Goal: Task Accomplishment & Management: Use online tool/utility

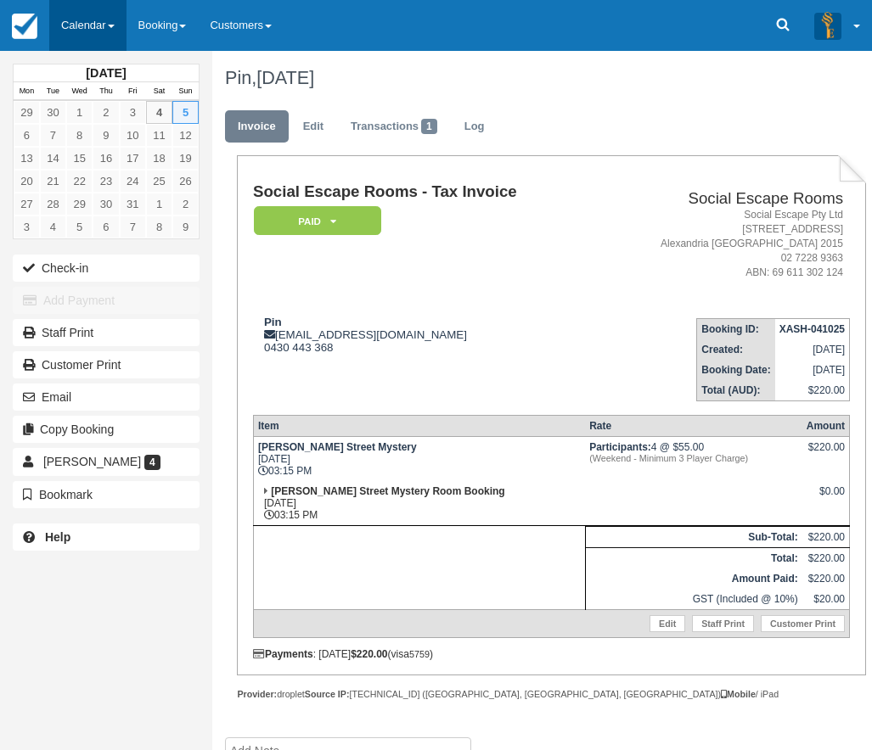
click at [88, 16] on link "Calendar" at bounding box center [87, 25] width 77 height 51
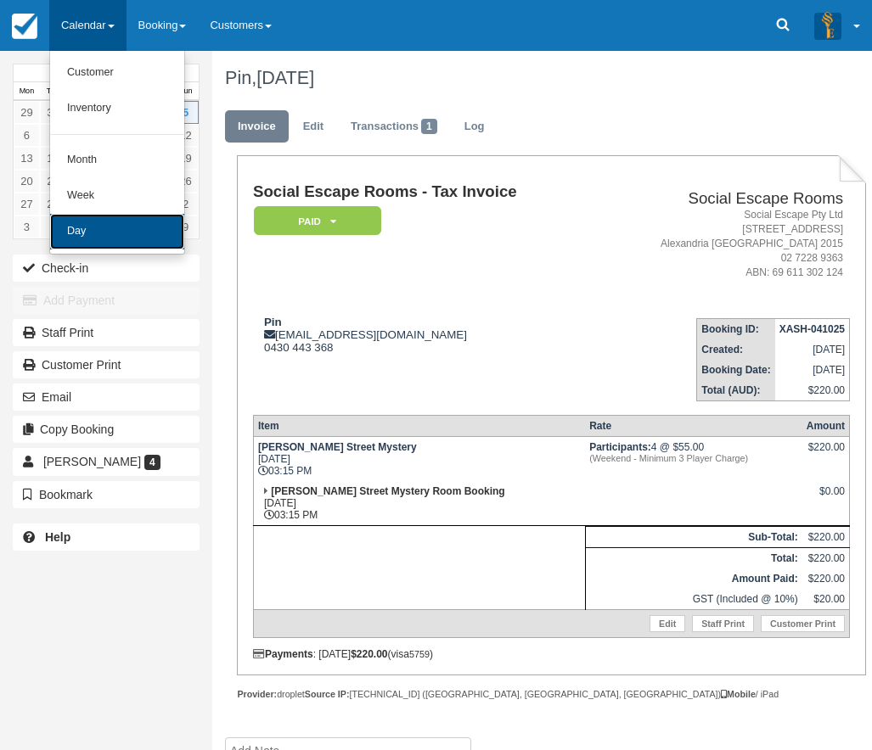
click at [104, 222] on link "Day" at bounding box center [117, 232] width 134 height 36
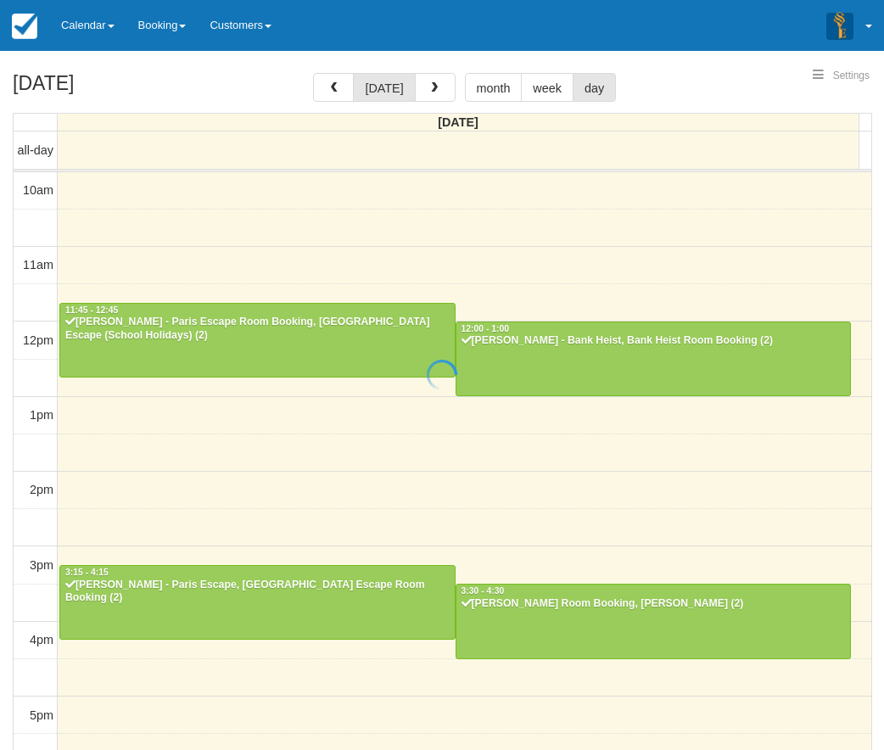
select select
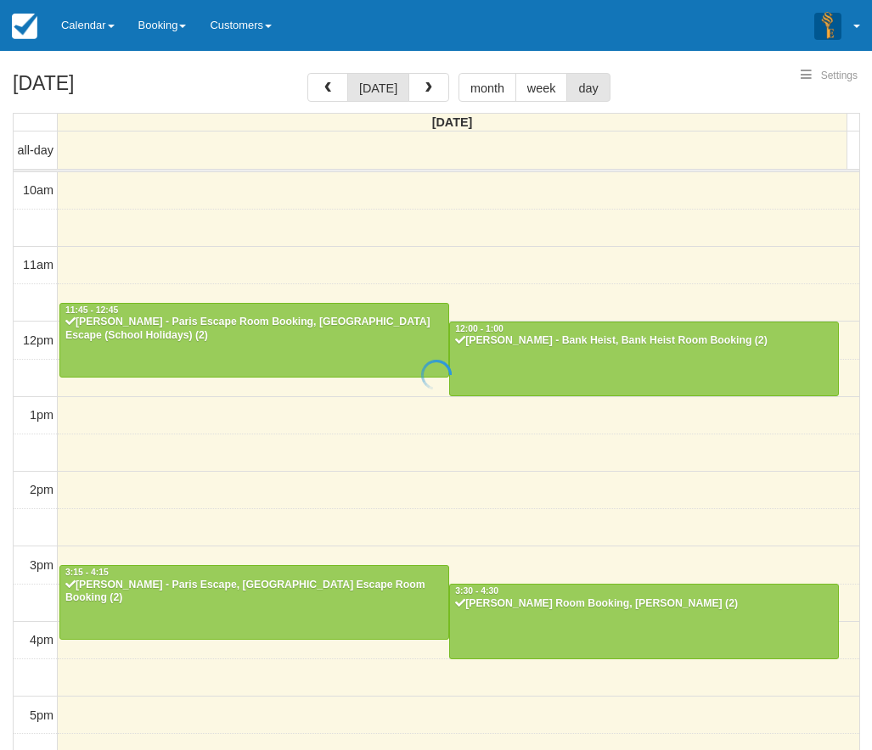
scroll to position [356, 0]
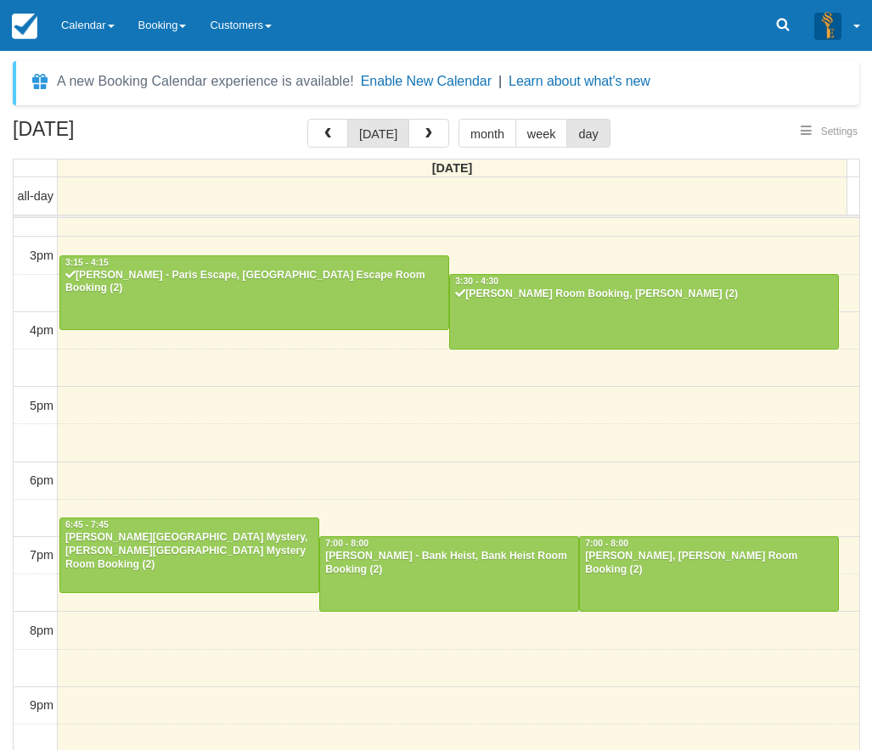
select select
click at [137, 560] on div at bounding box center [189, 555] width 258 height 73
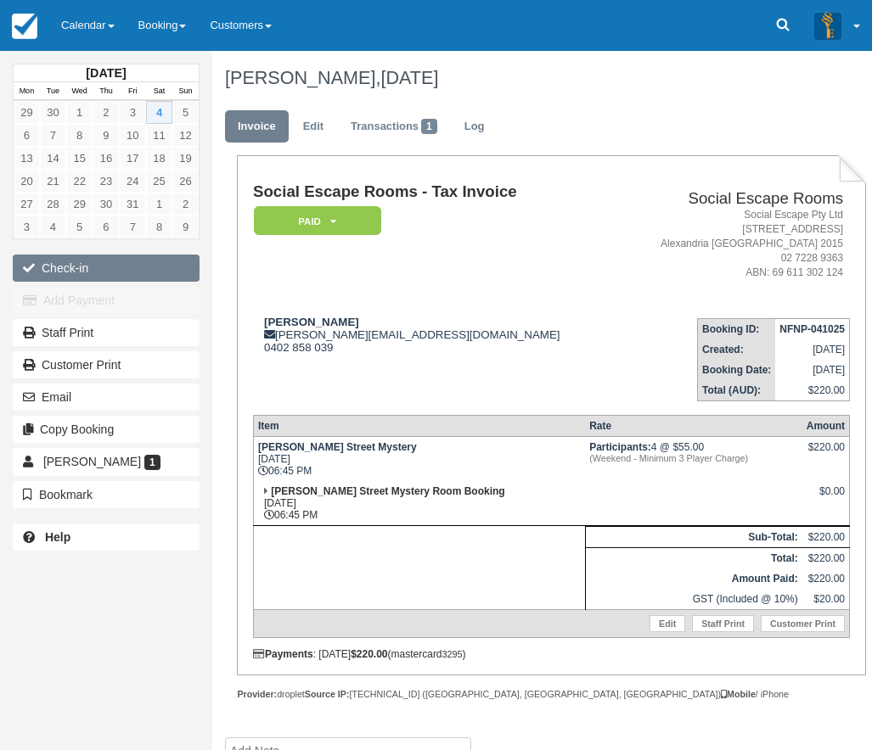
click at [82, 258] on button "Check-in" at bounding box center [106, 268] width 187 height 27
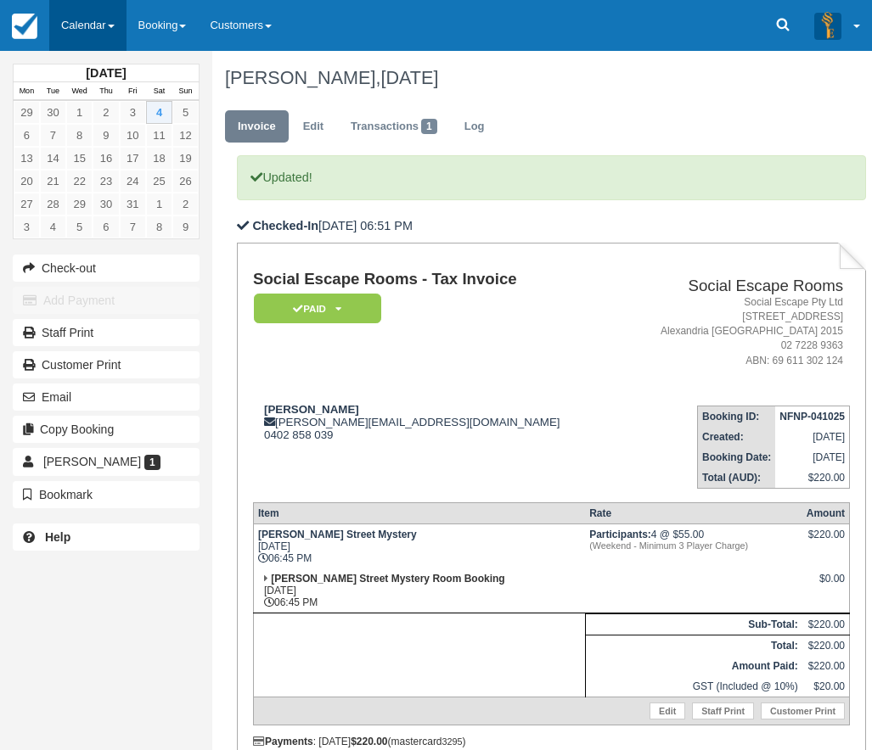
click at [87, 24] on link "Calendar" at bounding box center [87, 25] width 77 height 51
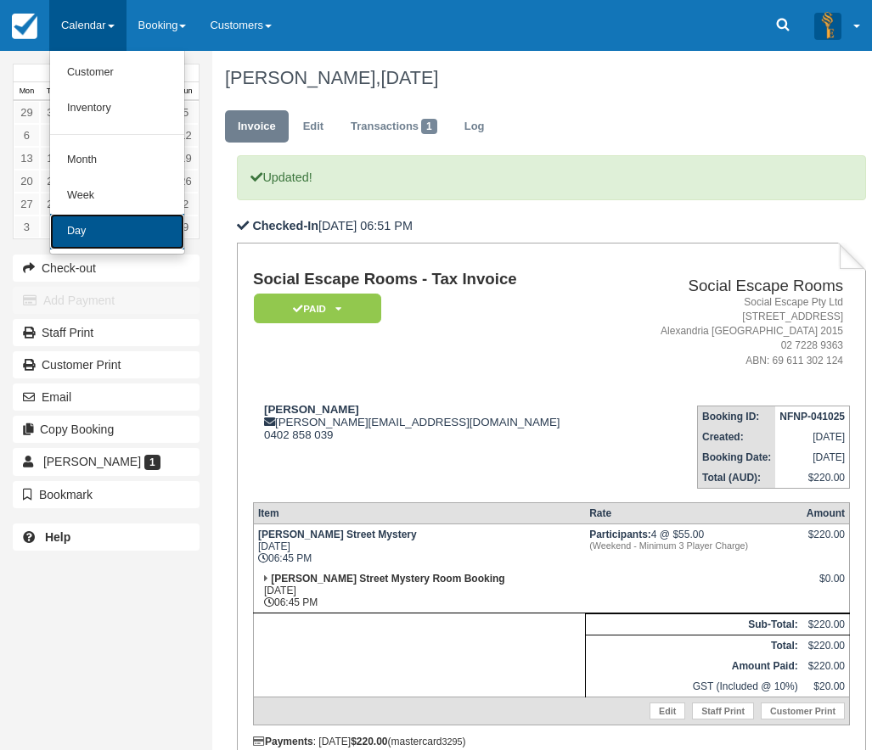
click at [95, 228] on link "Day" at bounding box center [117, 232] width 134 height 36
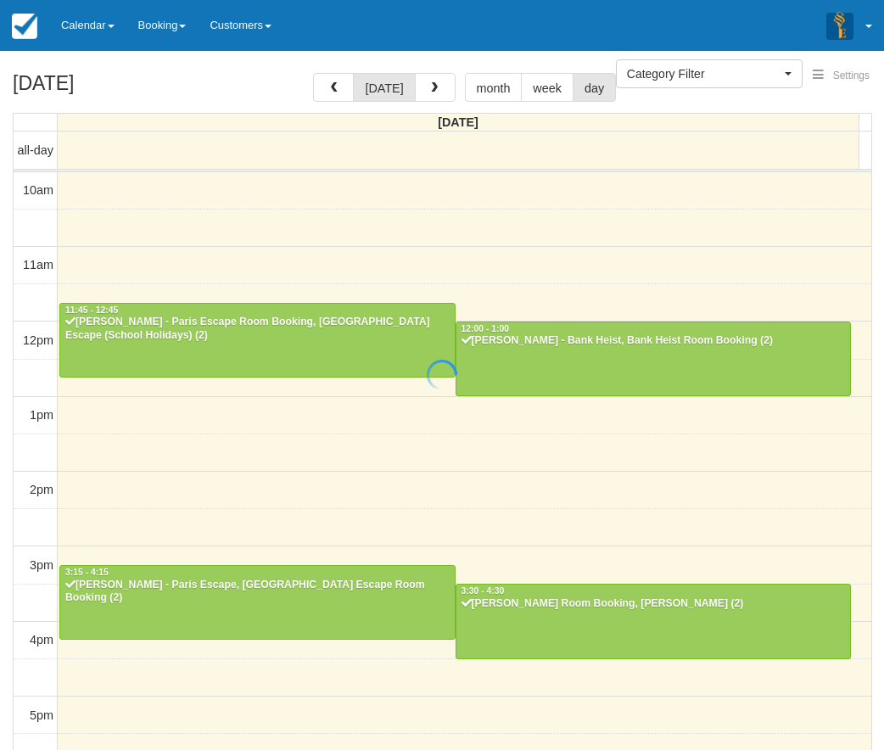
select select
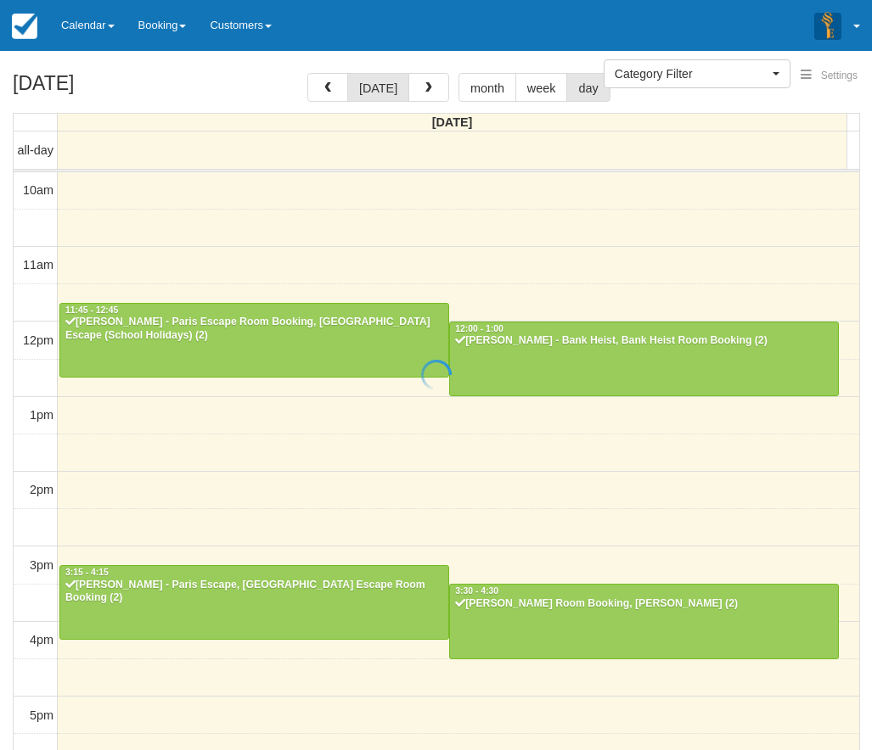
scroll to position [356, 0]
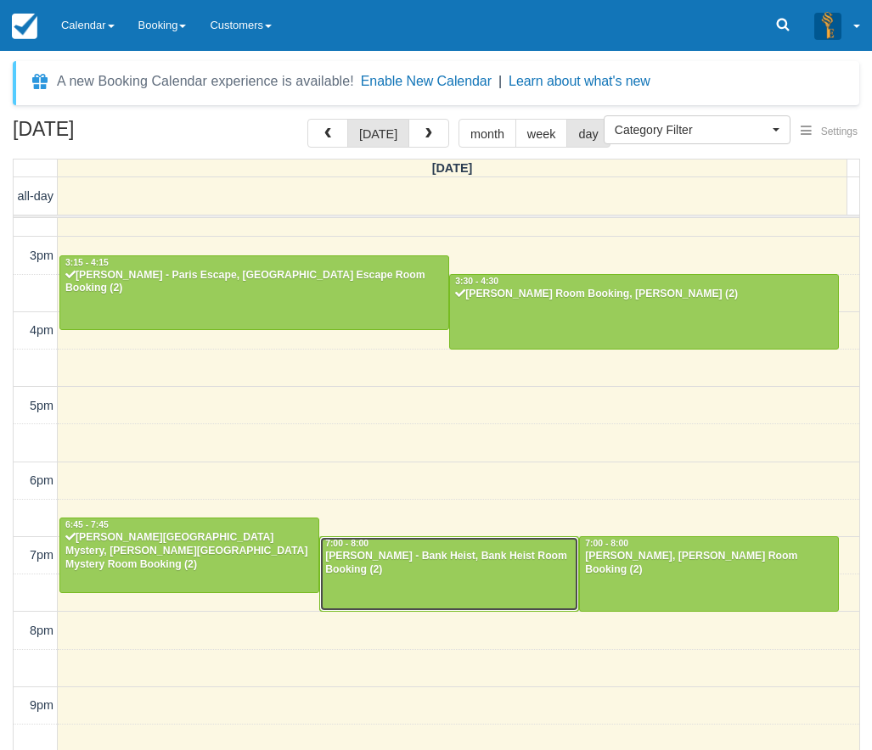
click at [434, 575] on div "[PERSON_NAME] - Bank Heist, Bank Heist Room Booking (2)" at bounding box center [449, 563] width 250 height 27
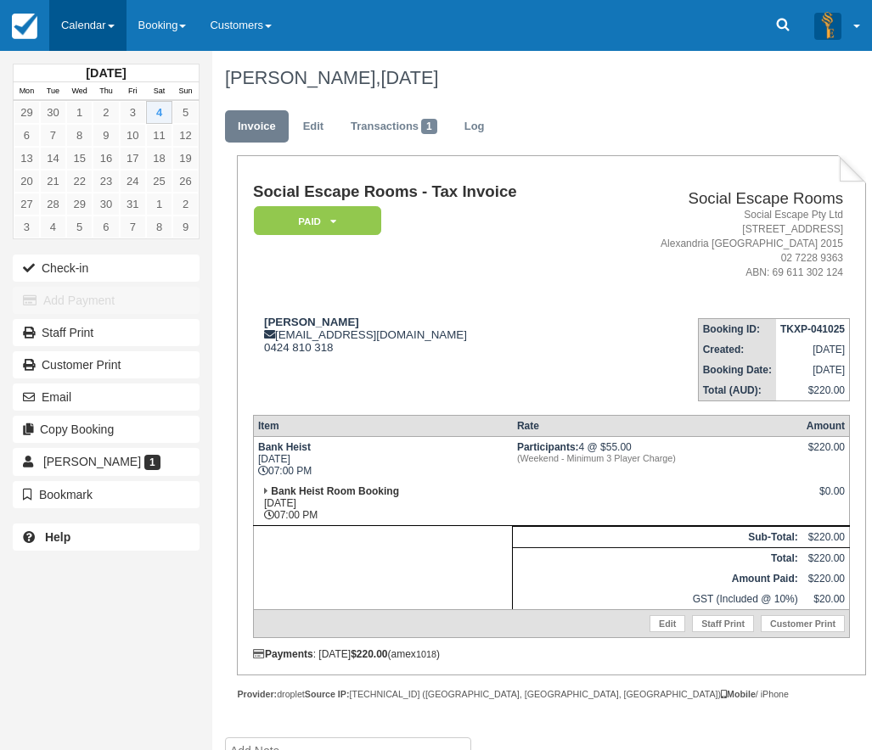
click at [84, 27] on link "Calendar" at bounding box center [87, 25] width 77 height 51
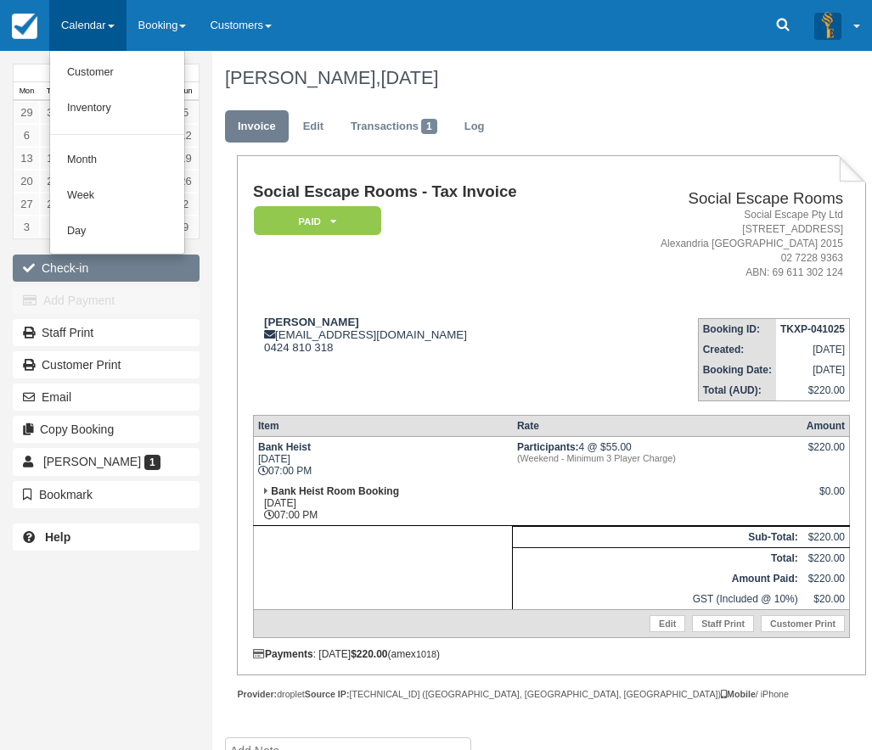
click at [67, 270] on button "Check-in" at bounding box center [106, 268] width 187 height 27
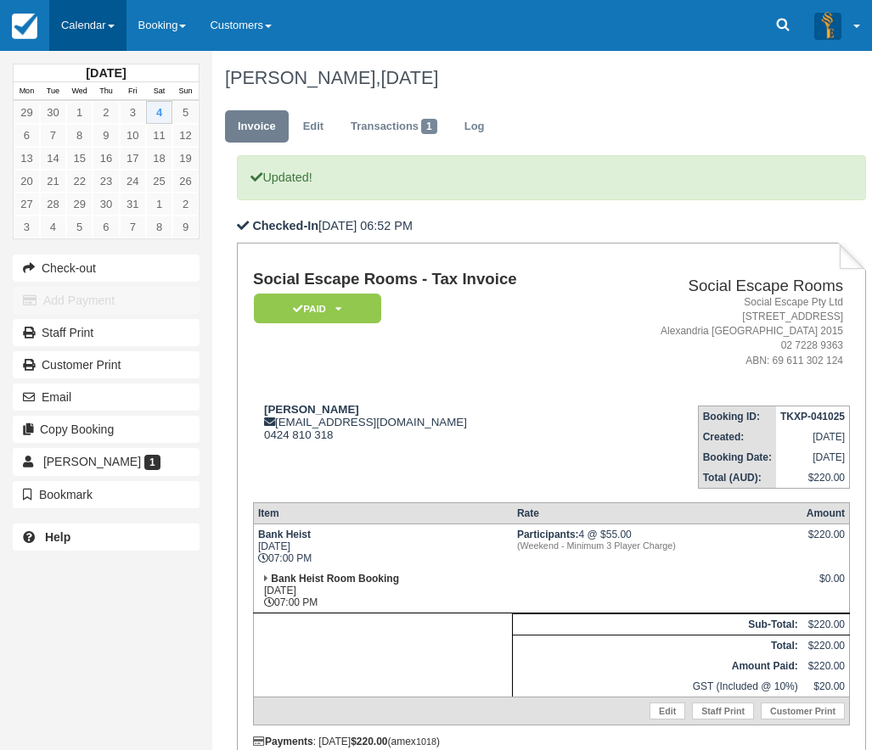
click at [94, 19] on link "Calendar" at bounding box center [87, 25] width 77 height 51
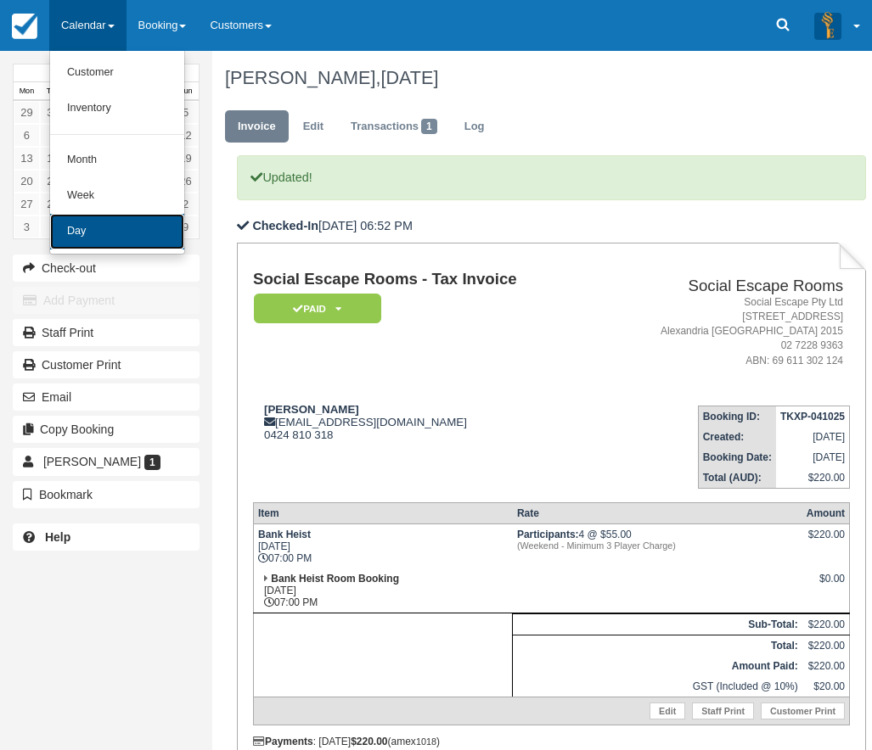
click at [85, 232] on link "Day" at bounding box center [117, 232] width 134 height 36
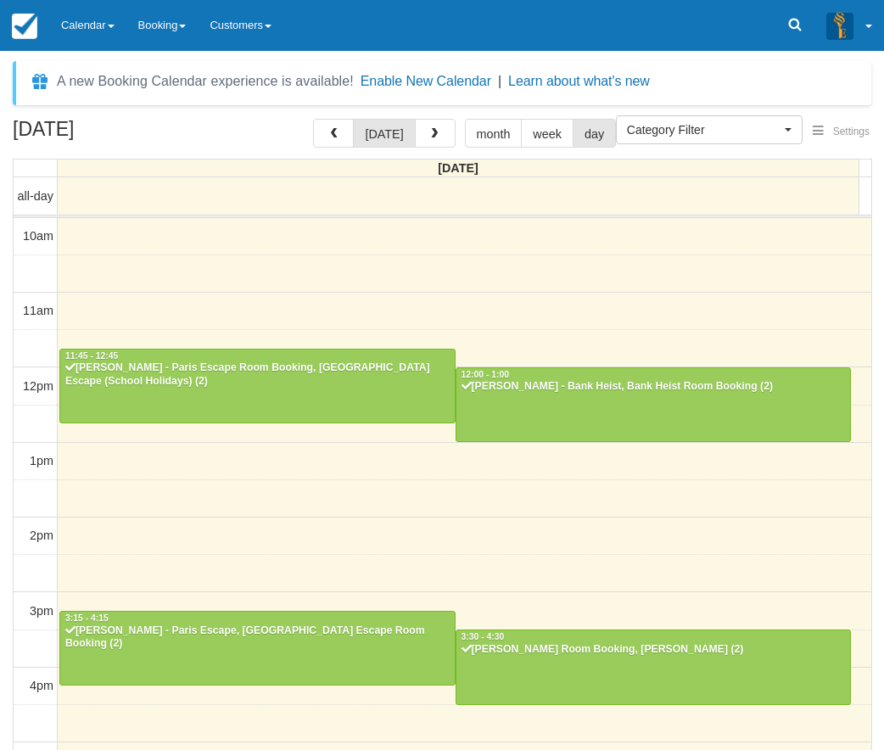
select select
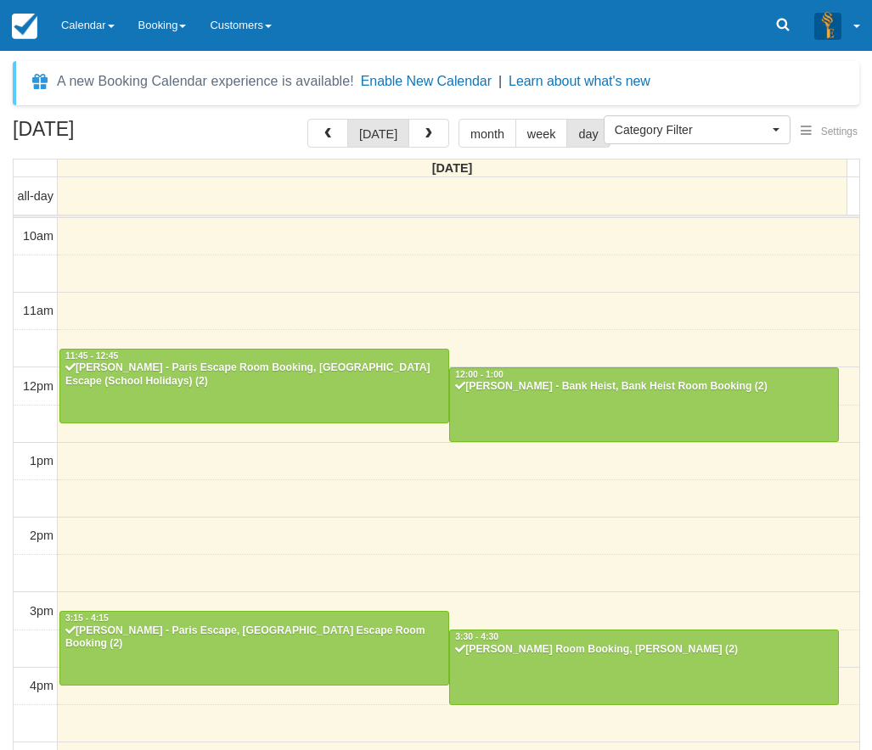
scroll to position [356, 0]
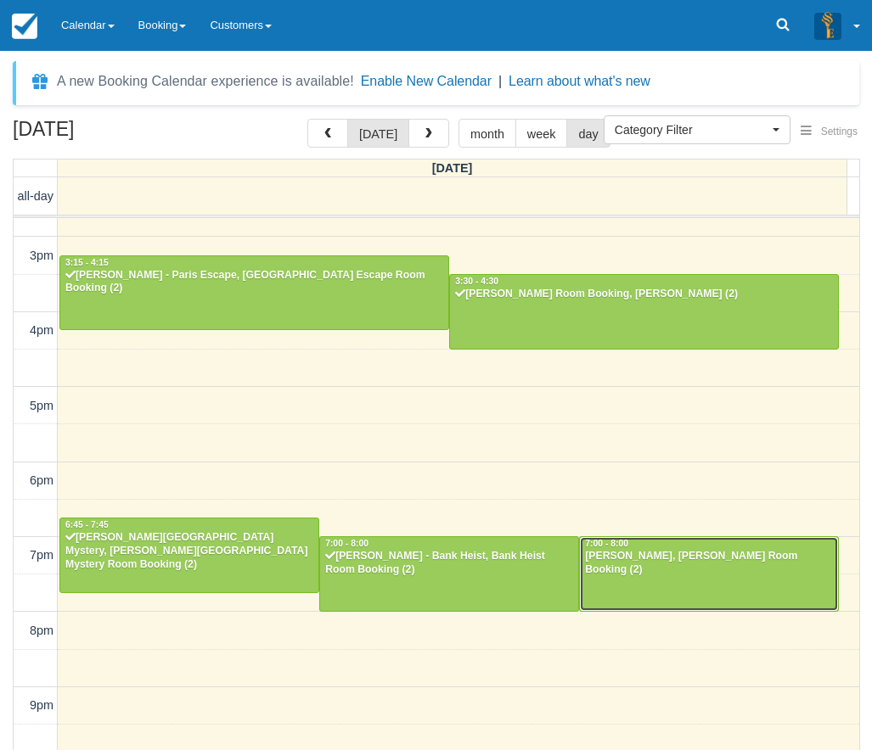
click at [678, 575] on div "[PERSON_NAME], [PERSON_NAME] Room Booking (2)" at bounding box center [709, 563] width 250 height 27
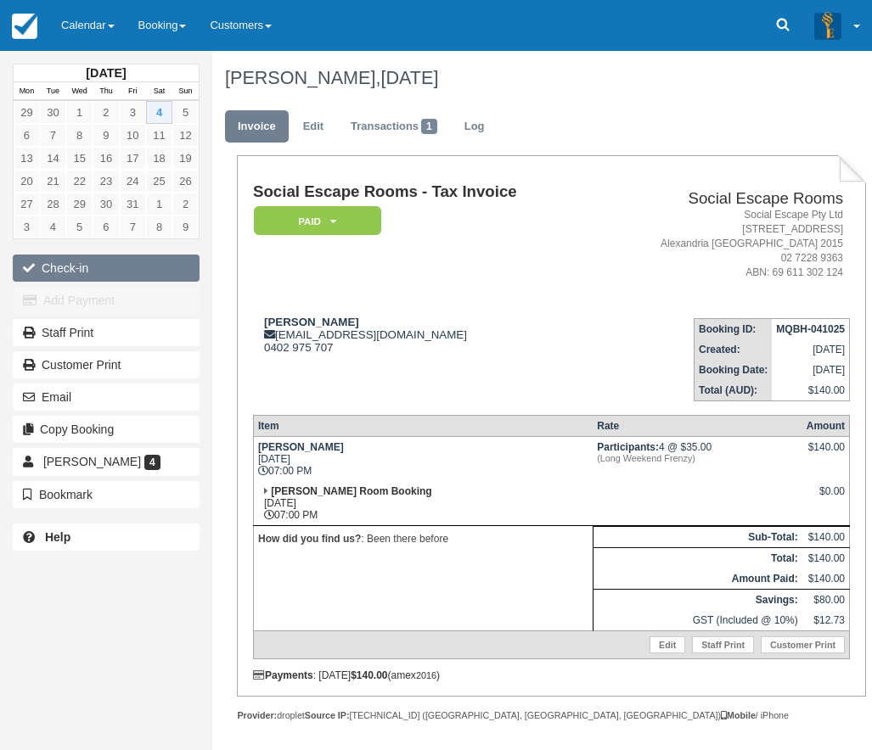
click at [71, 266] on button "Check-in" at bounding box center [106, 268] width 187 height 27
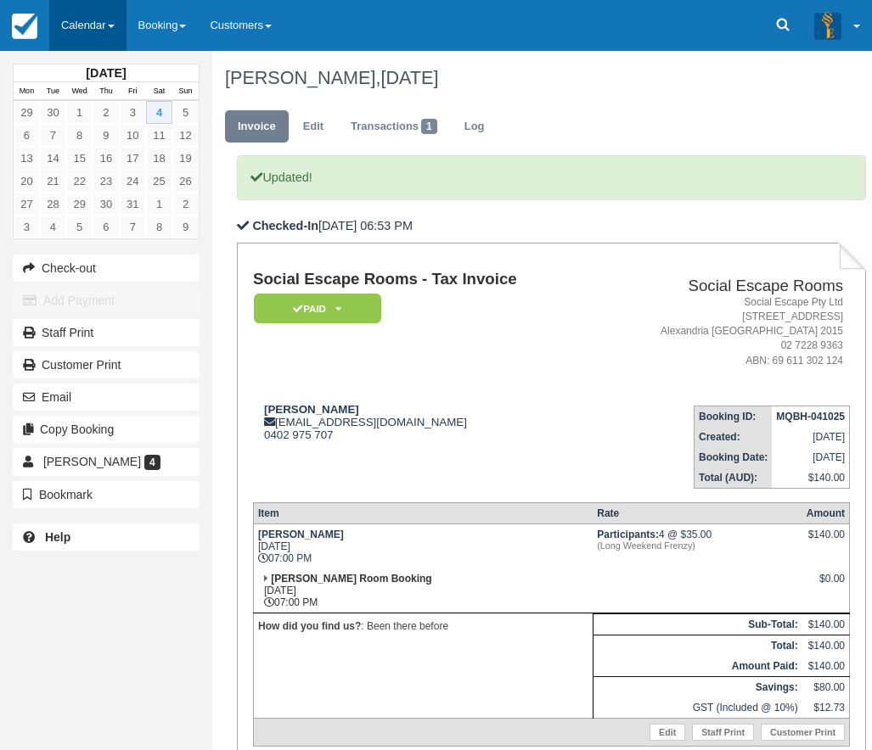
click at [99, 25] on link "Calendar" at bounding box center [87, 25] width 77 height 51
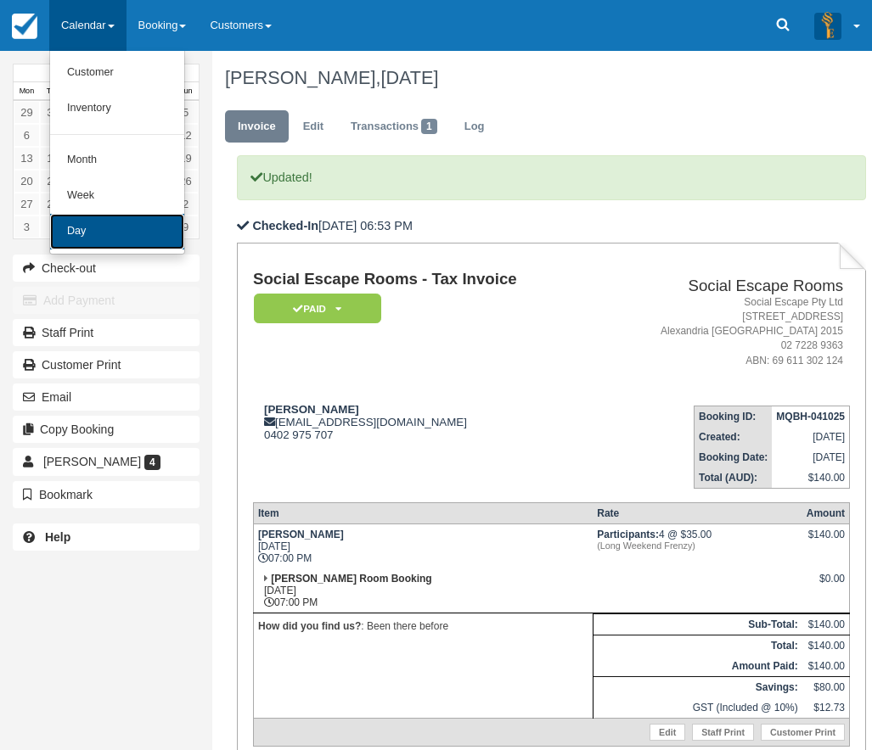
click at [99, 233] on link "Day" at bounding box center [117, 232] width 134 height 36
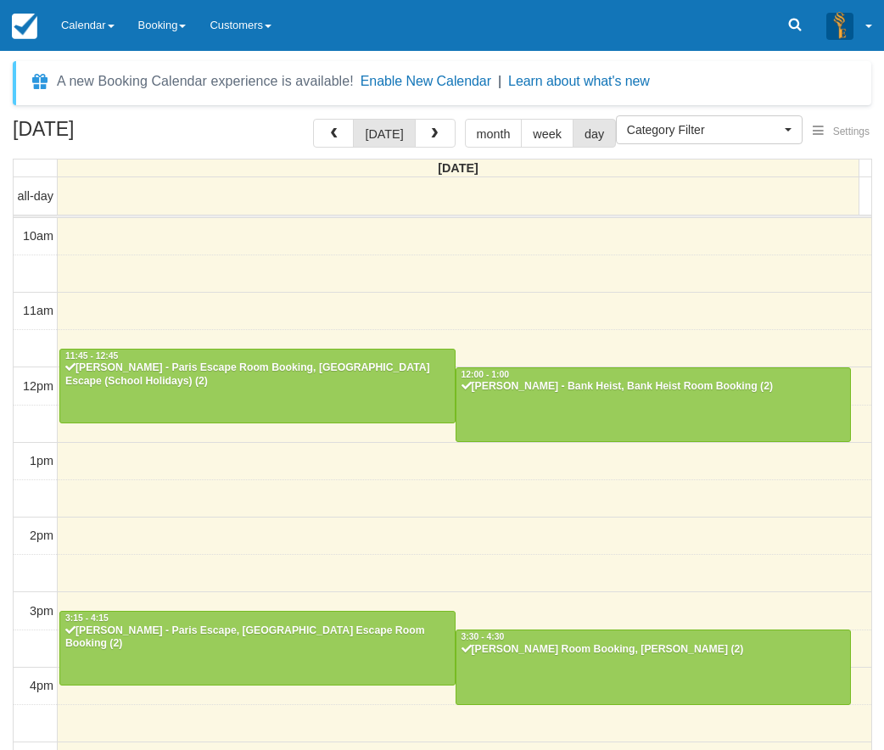
select select
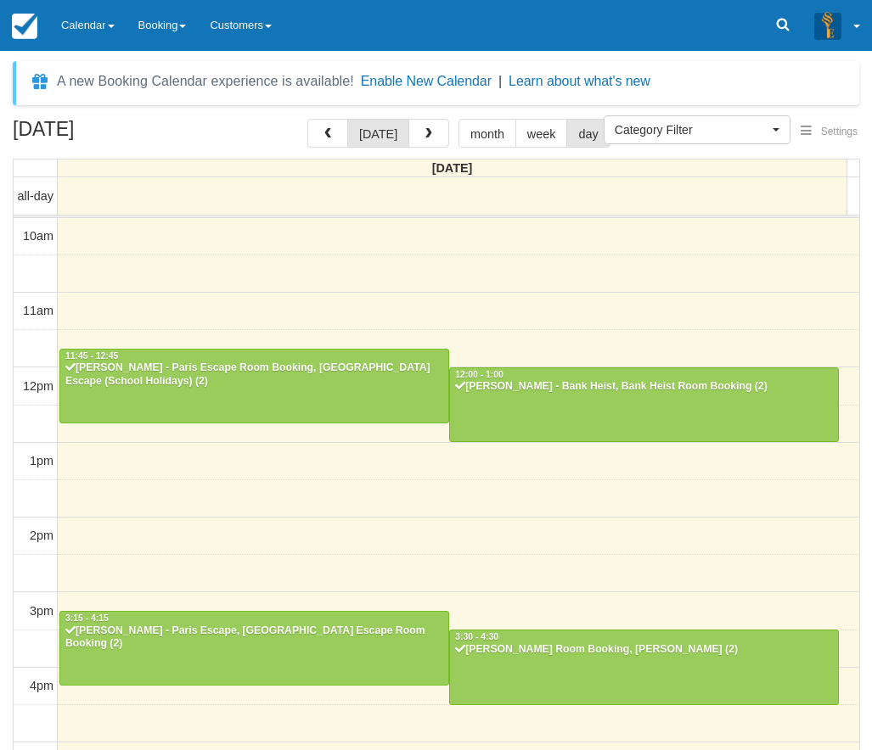
scroll to position [356, 0]
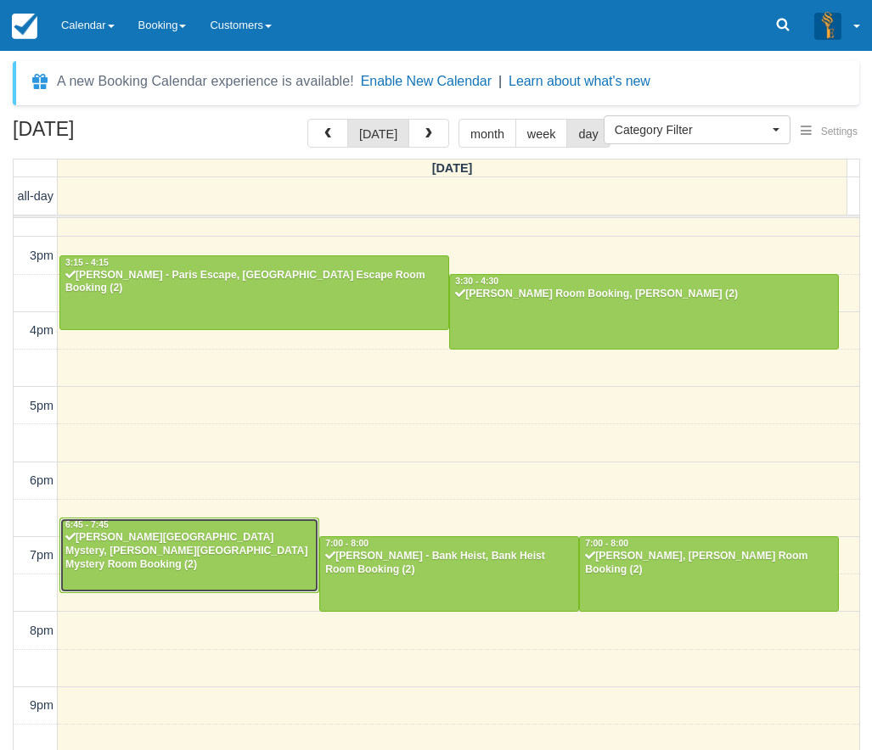
click at [160, 555] on div "Pamela Haros - Baker Street Mystery, Baker Street Mystery Room Booking (2)" at bounding box center [190, 551] width 250 height 41
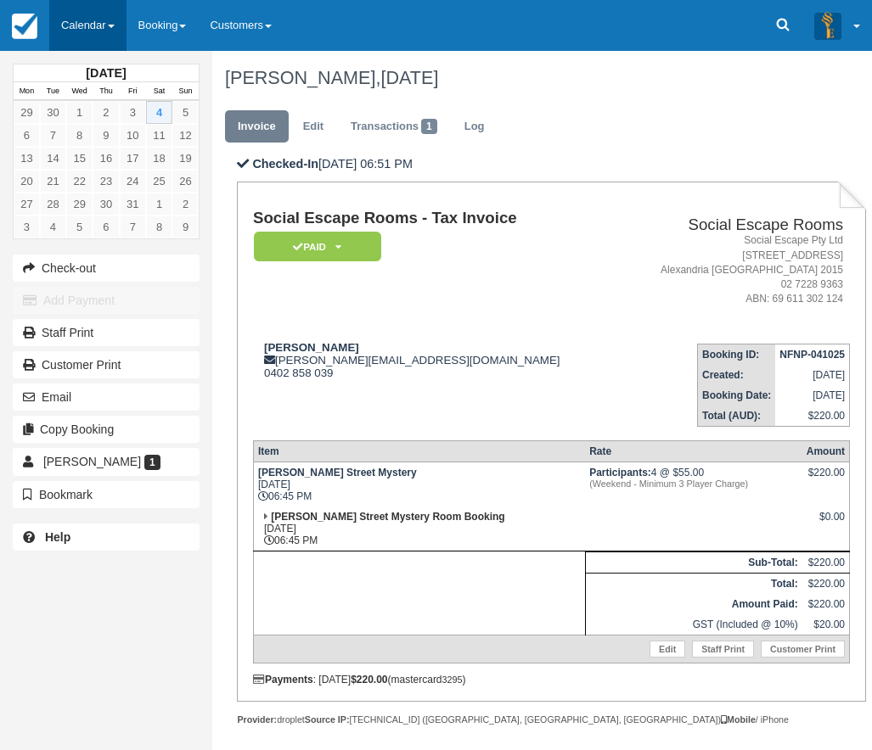
click at [98, 31] on link "Calendar" at bounding box center [87, 25] width 77 height 51
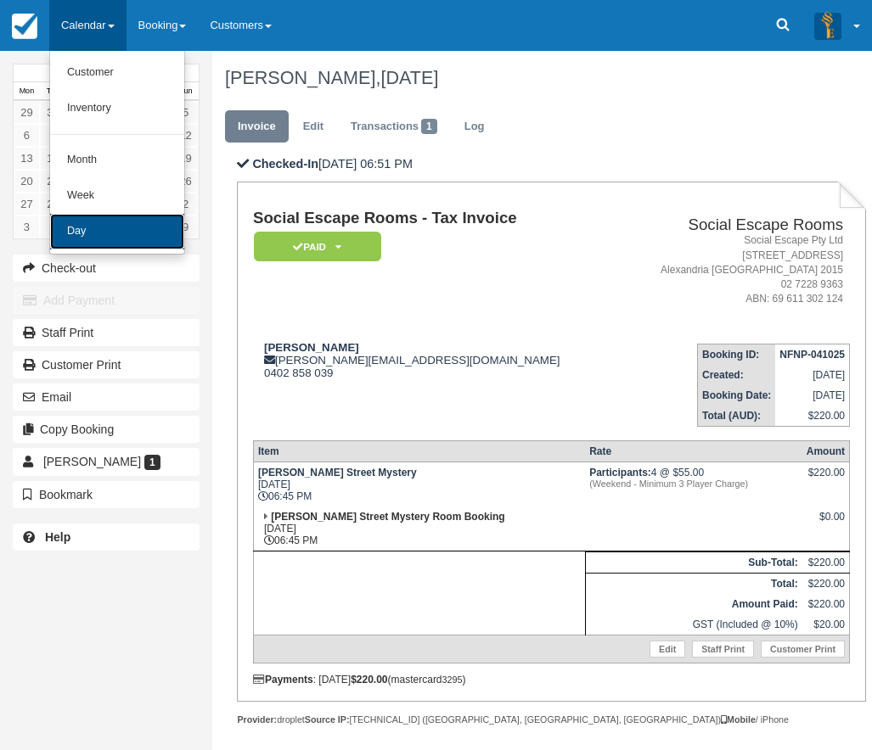
click at [143, 237] on link "Day" at bounding box center [117, 232] width 134 height 36
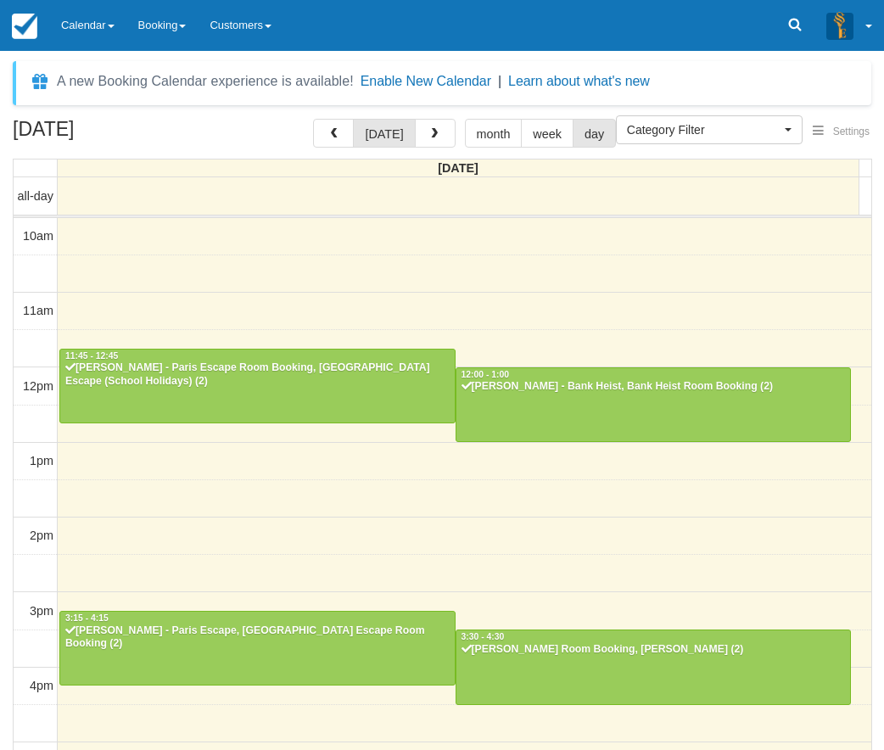
select select
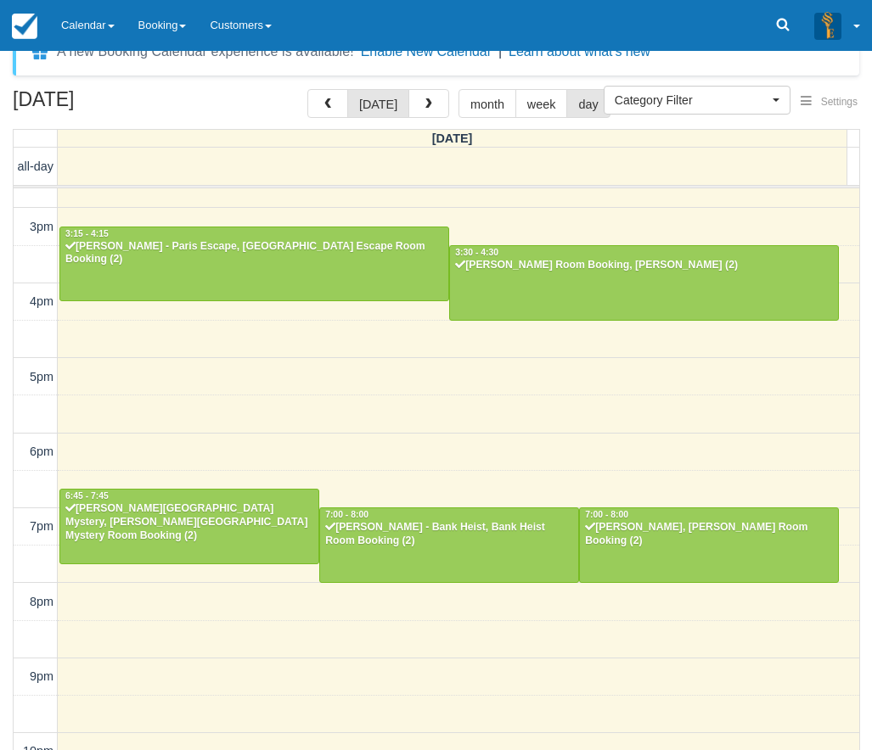
scroll to position [54, 0]
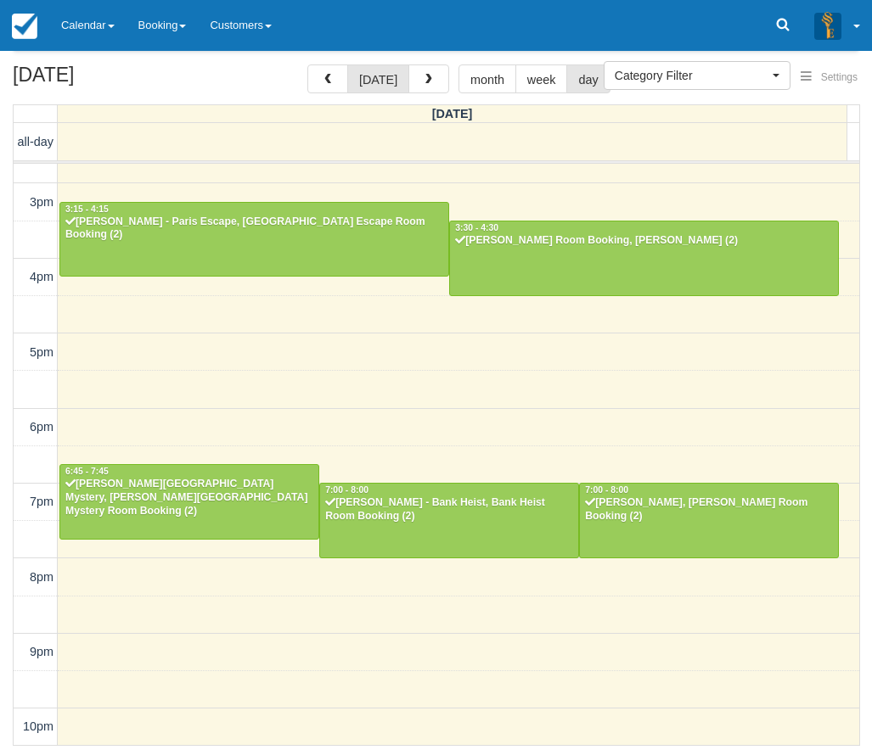
click at [862, 505] on div "October 4, 2025 today month week day Saturday all-day 10am 11am 12pm 1pm 2pm 3p…" at bounding box center [436, 406] width 872 height 682
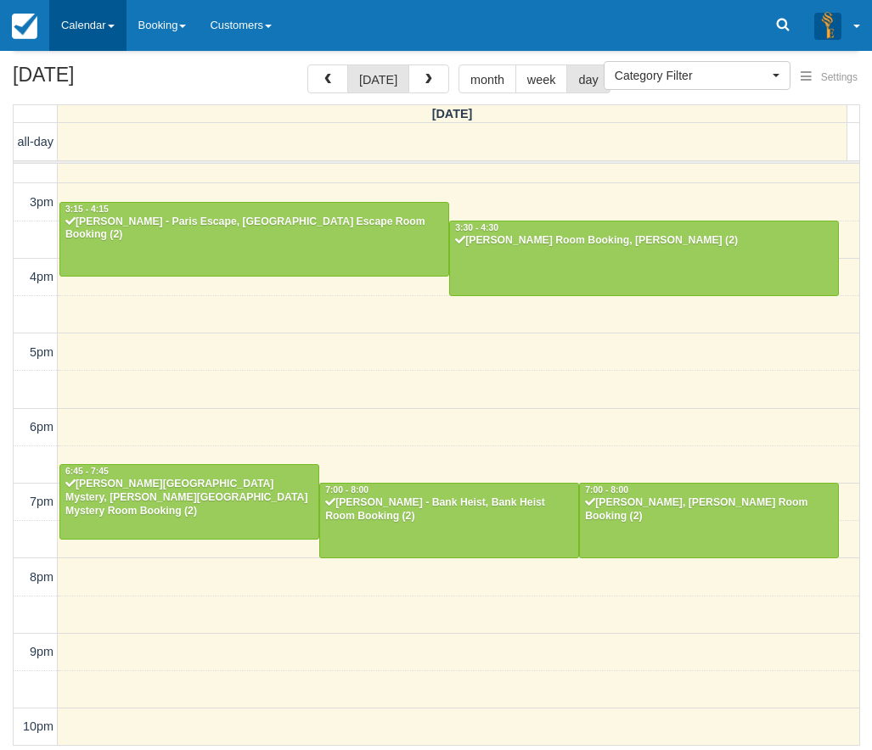
click at [99, 19] on link "Calendar" at bounding box center [87, 25] width 77 height 51
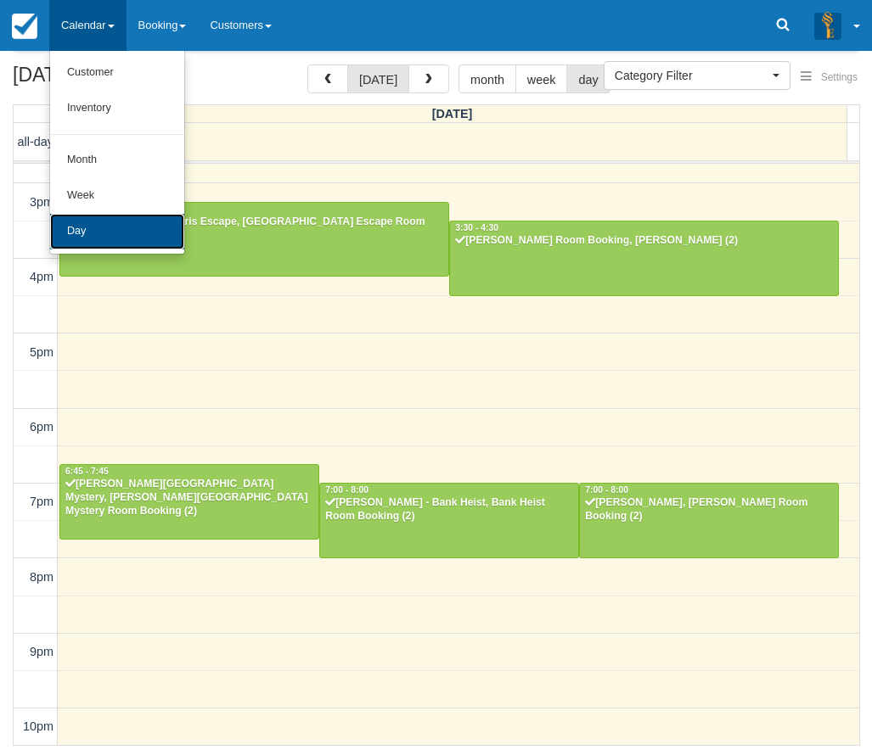
click at [71, 236] on link "Day" at bounding box center [117, 232] width 134 height 36
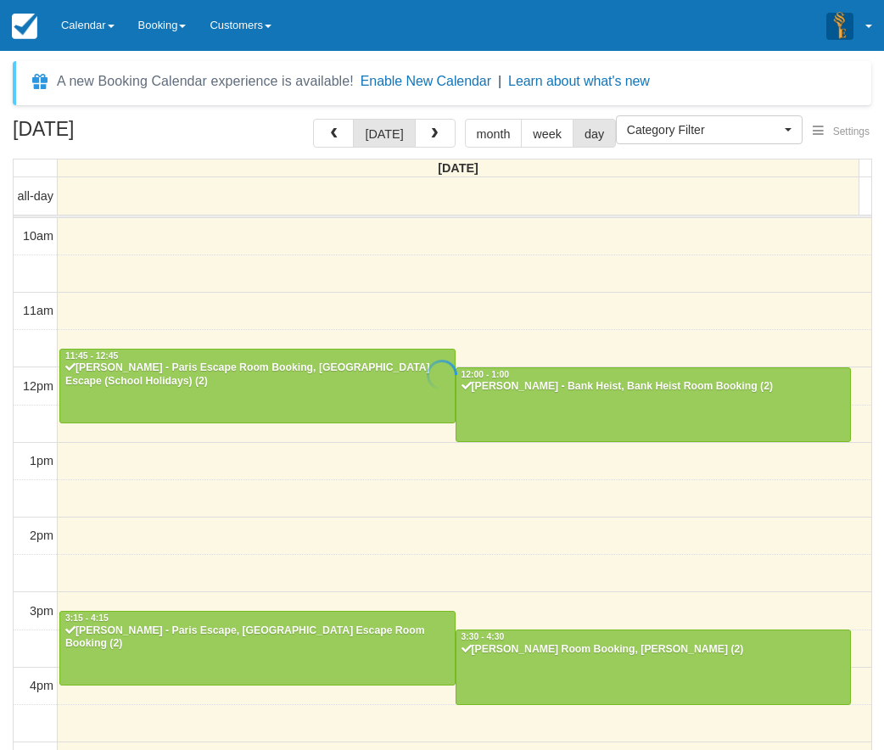
select select
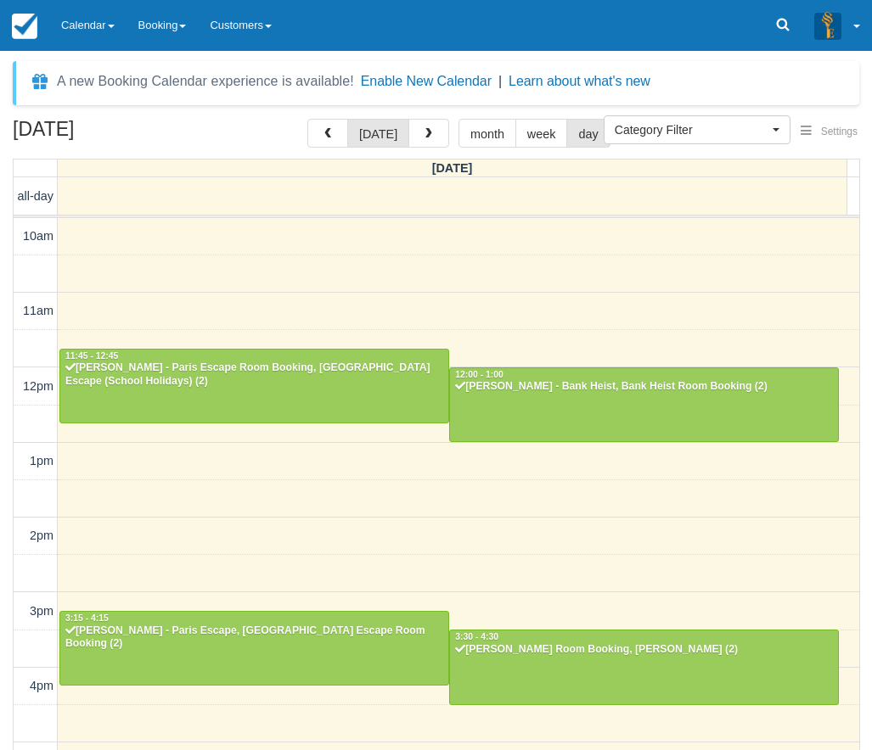
scroll to position [355, 0]
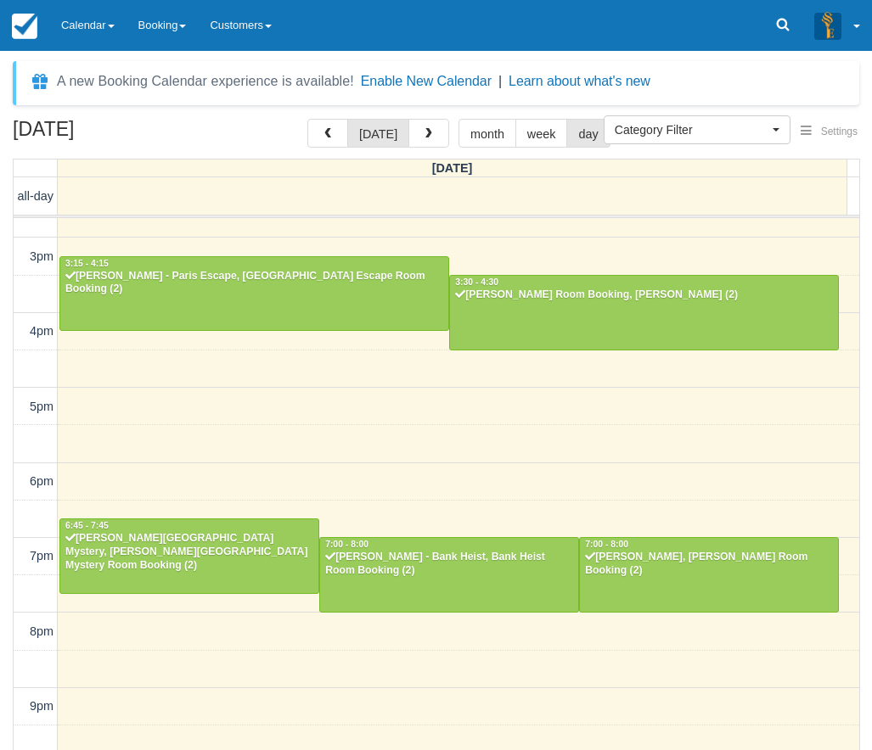
click at [413, 398] on div "10am 11am 12pm 1pm 2pm 3pm 4pm 5pm 6pm 7pm 8pm 9pm 10pm 11:45 - 12:45 Kylie Pon…" at bounding box center [436, 331] width 845 height 937
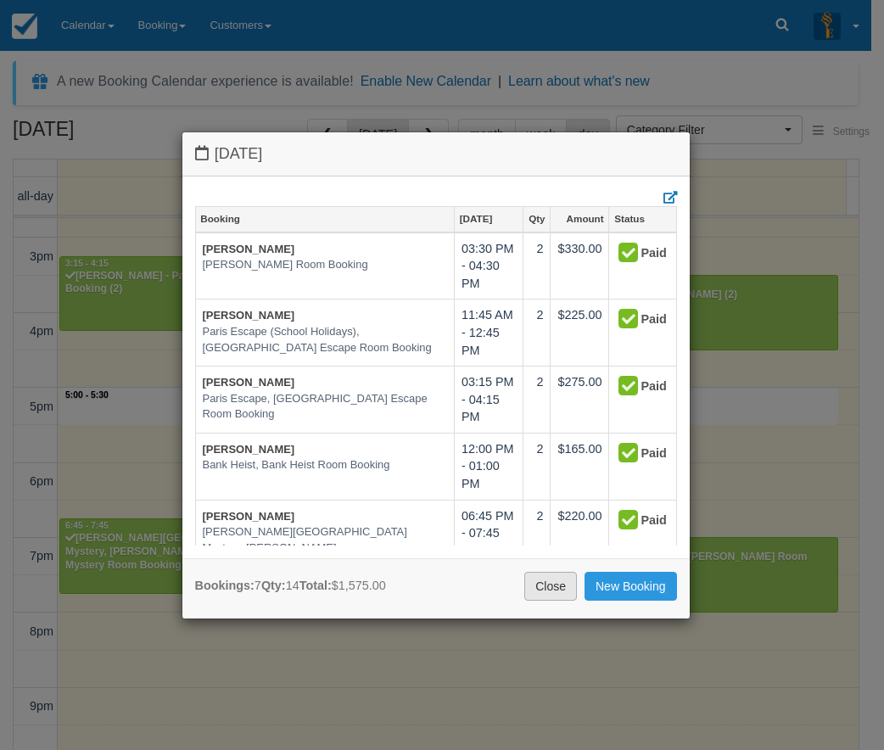
click at [547, 589] on link "Close" at bounding box center [551, 586] width 53 height 29
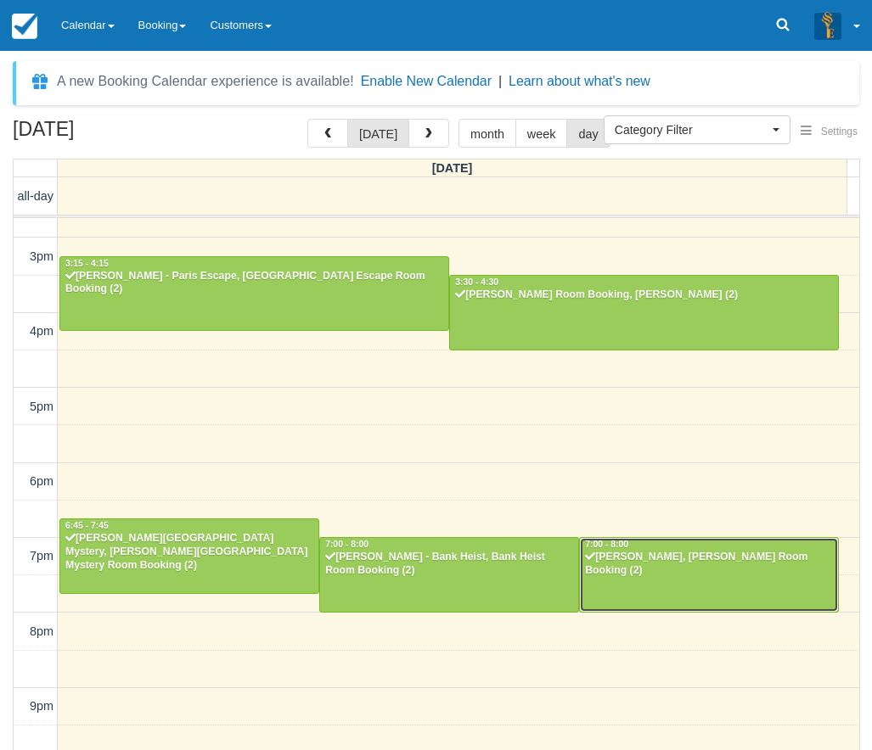
click at [701, 576] on div "[PERSON_NAME], [PERSON_NAME] Room Booking (2)" at bounding box center [709, 564] width 250 height 27
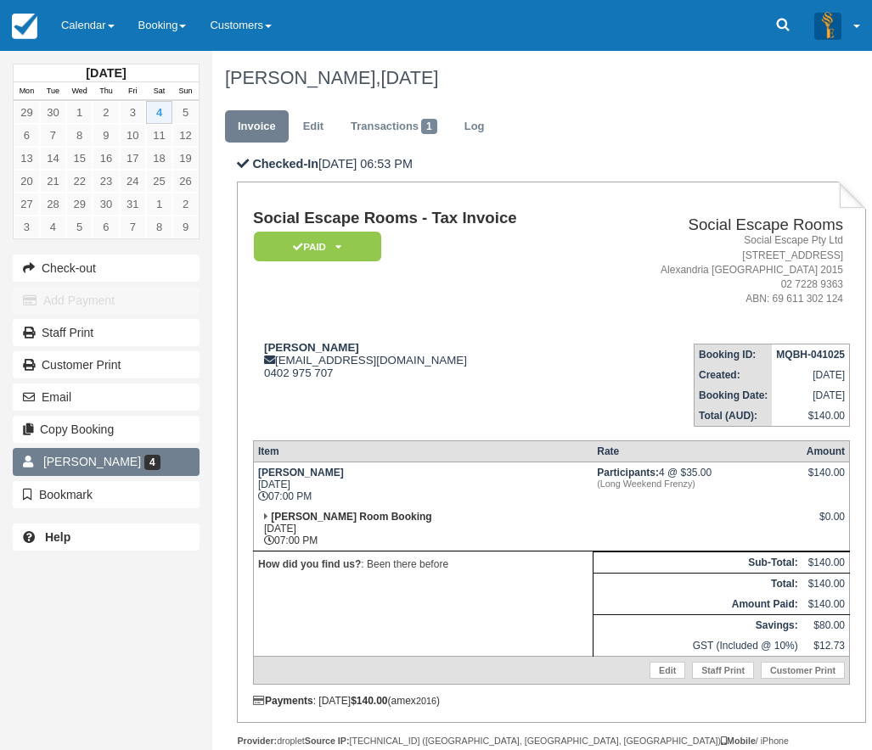
click at [79, 460] on span "[PERSON_NAME]" at bounding box center [92, 462] width 98 height 14
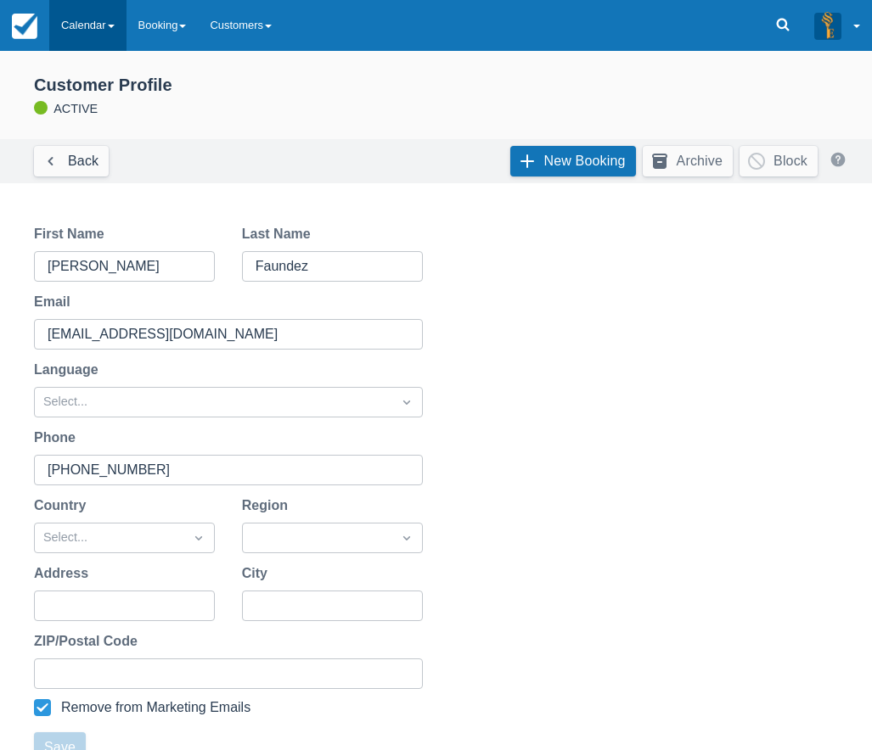
click at [76, 23] on link "Calendar" at bounding box center [87, 25] width 77 height 51
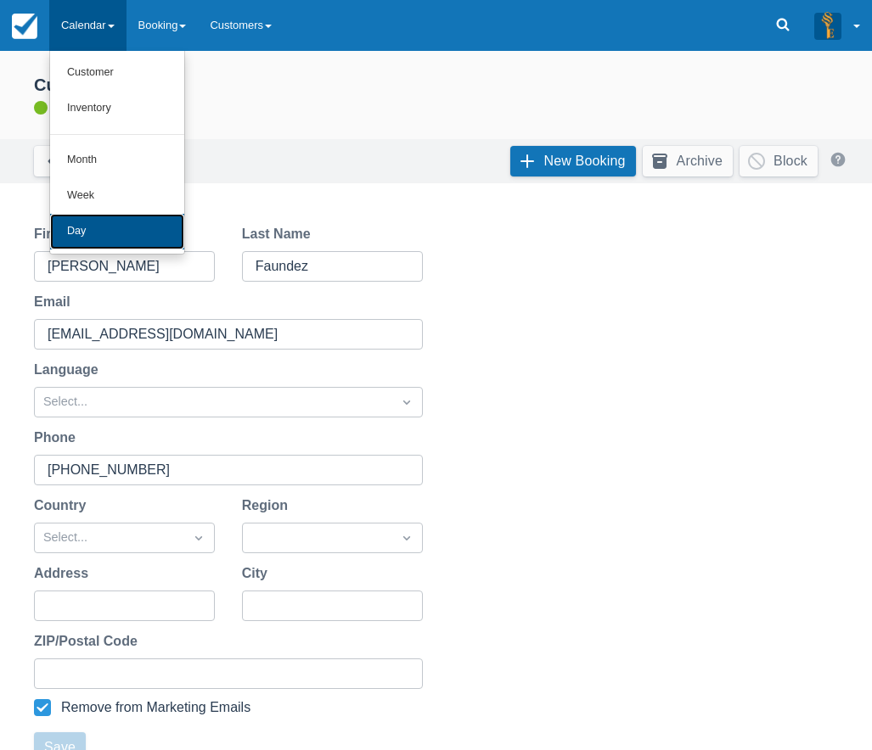
click at [82, 232] on link "Day" at bounding box center [117, 232] width 134 height 36
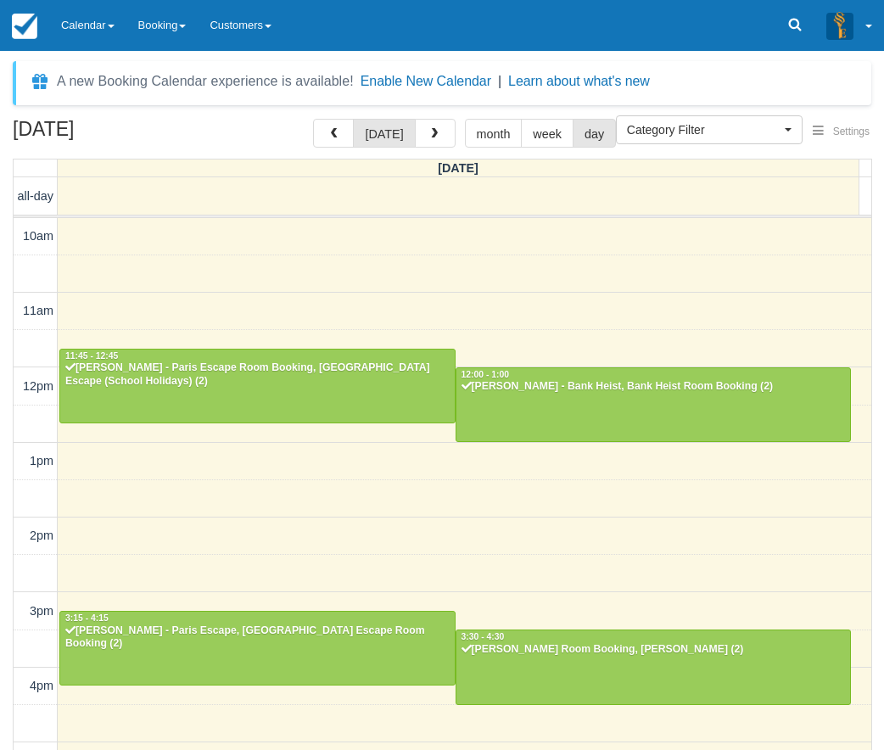
select select
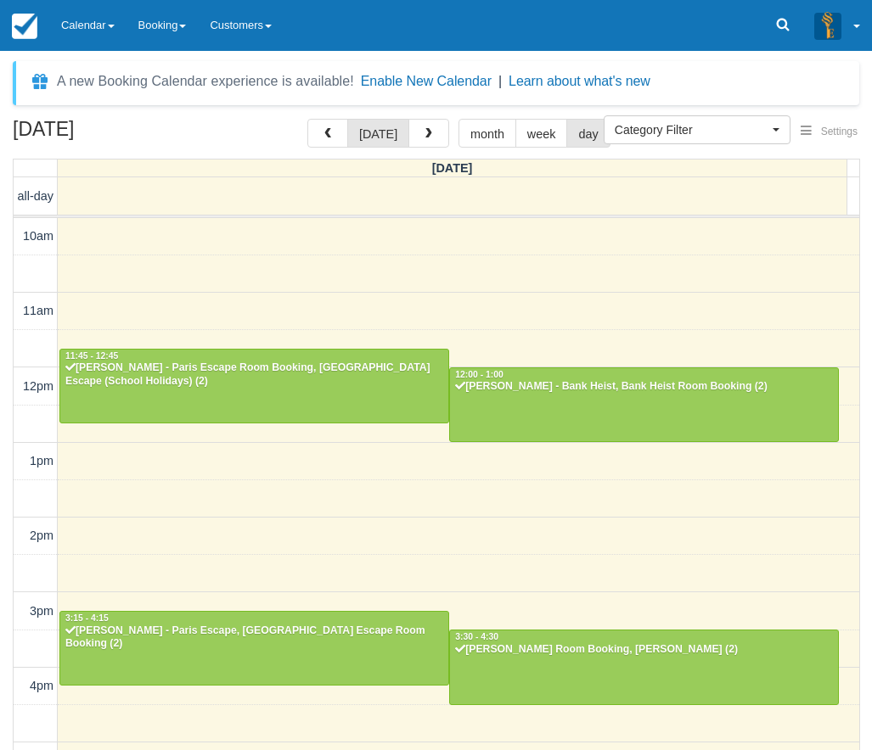
scroll to position [356, 0]
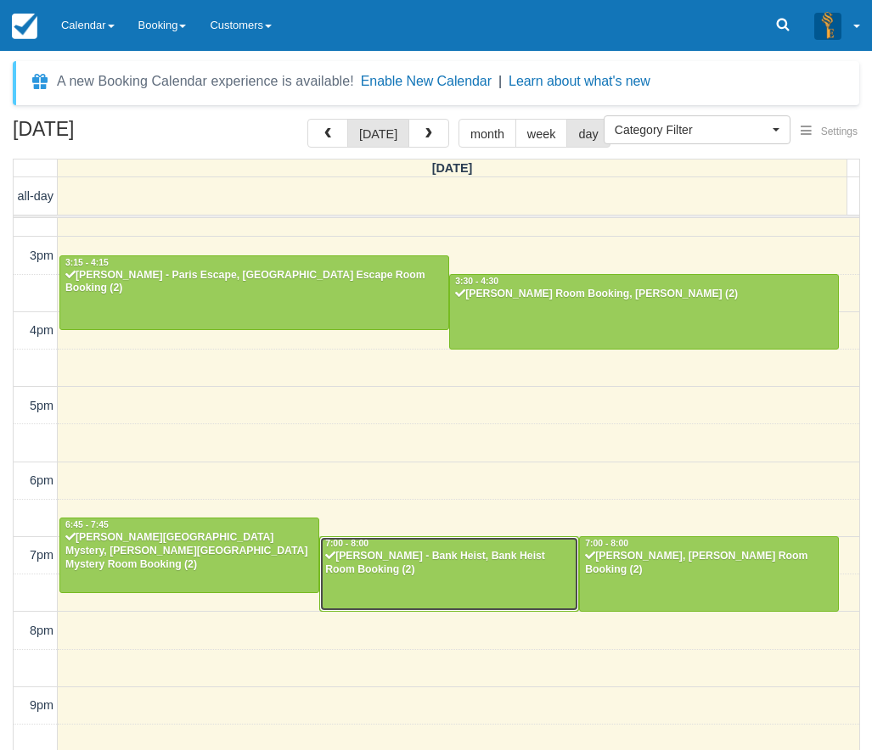
click at [458, 586] on div at bounding box center [449, 573] width 258 height 73
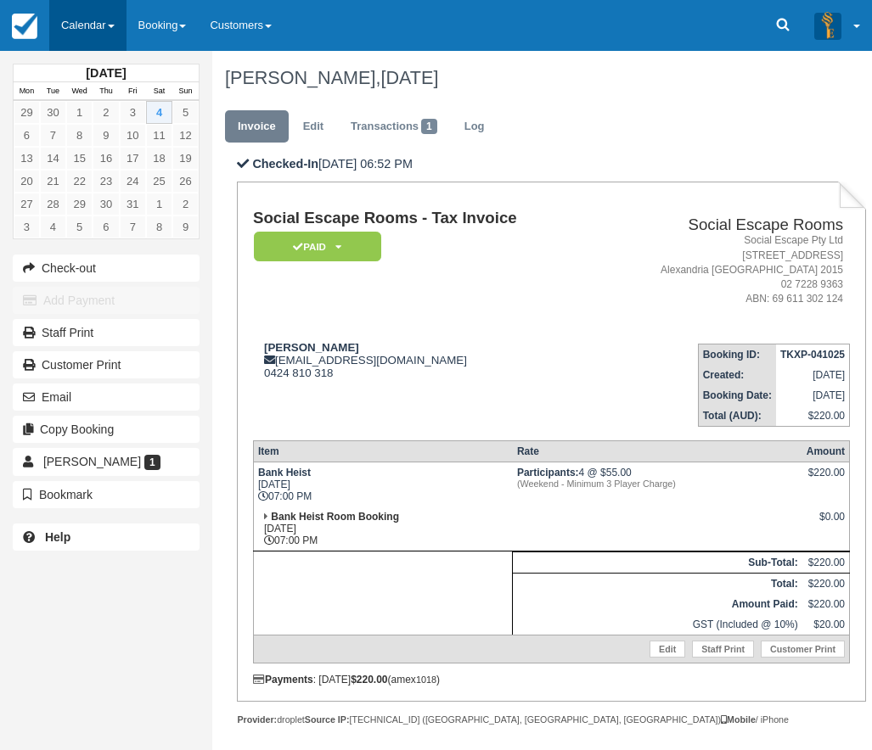
click at [80, 25] on link "Calendar" at bounding box center [87, 25] width 77 height 51
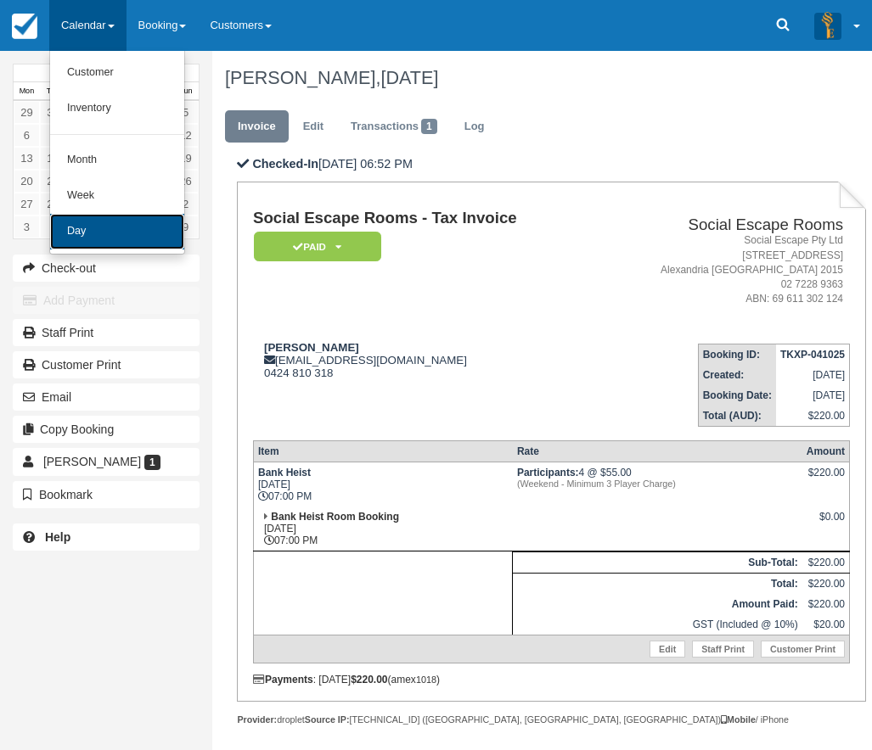
click at [120, 234] on link "Day" at bounding box center [117, 232] width 134 height 36
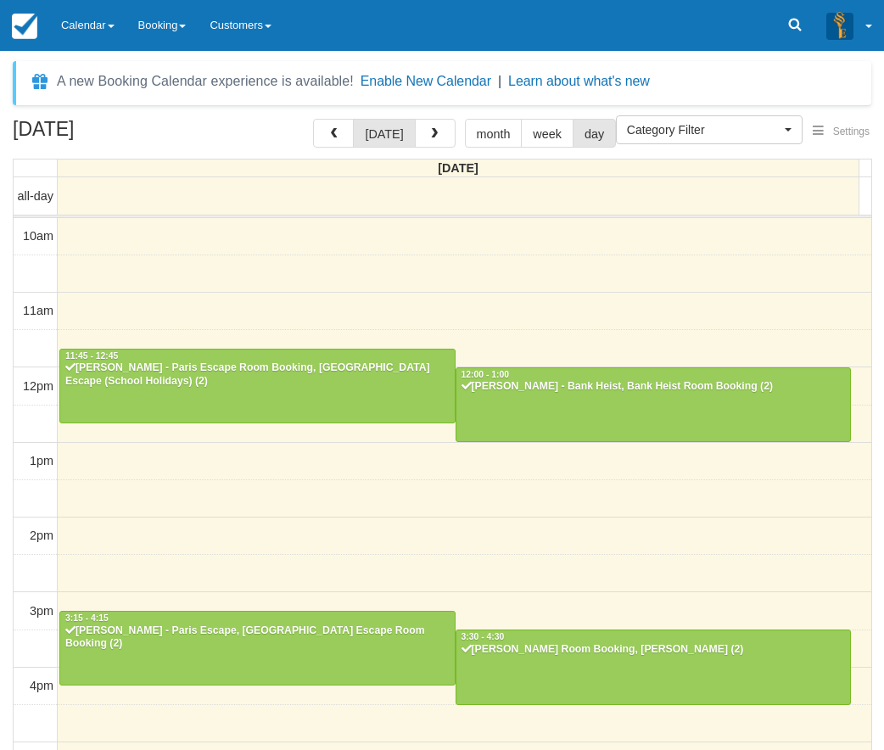
select select
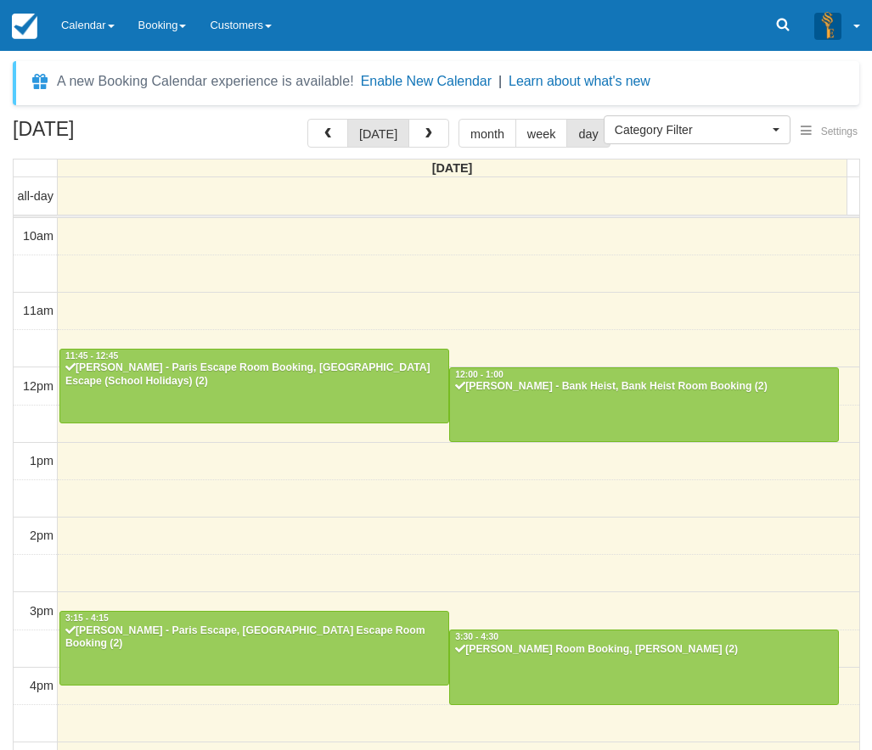
scroll to position [356, 0]
